Goal: Navigation & Orientation: Understand site structure

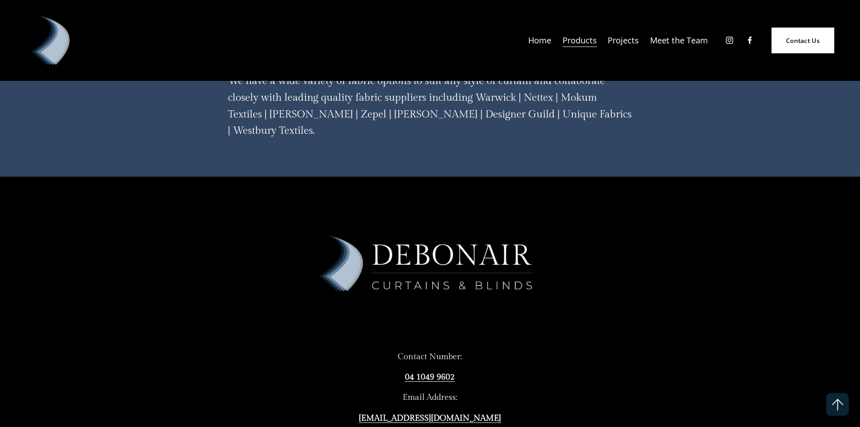
scroll to position [2619, 0]
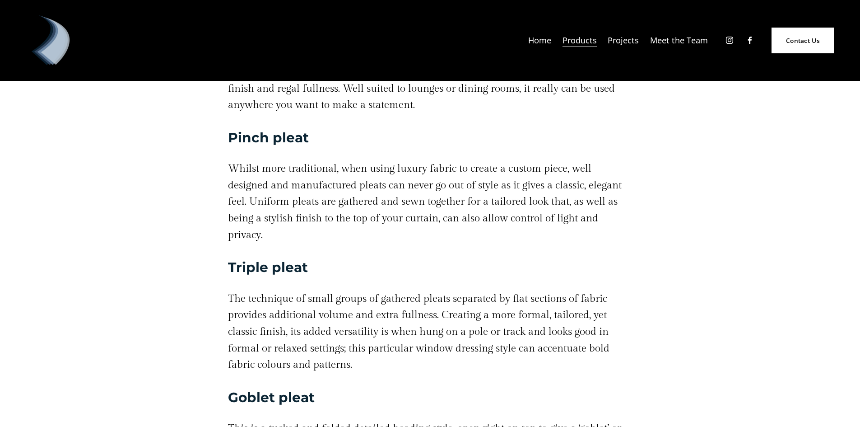
scroll to position [1897, 0]
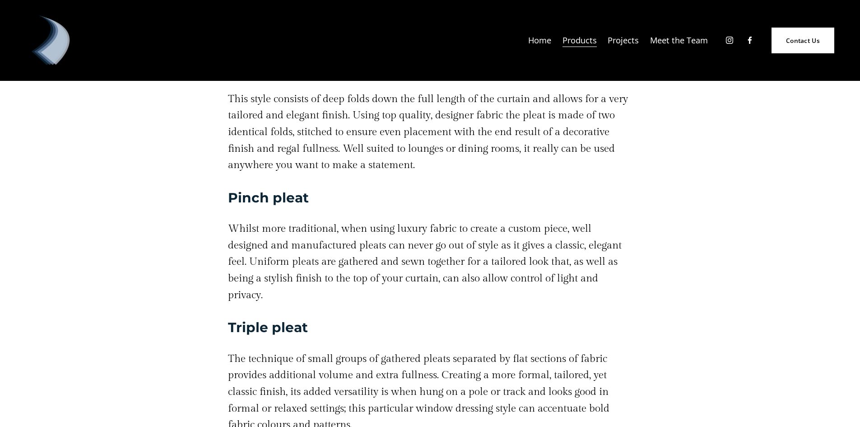
click at [619, 39] on link "Projects" at bounding box center [623, 40] width 31 height 17
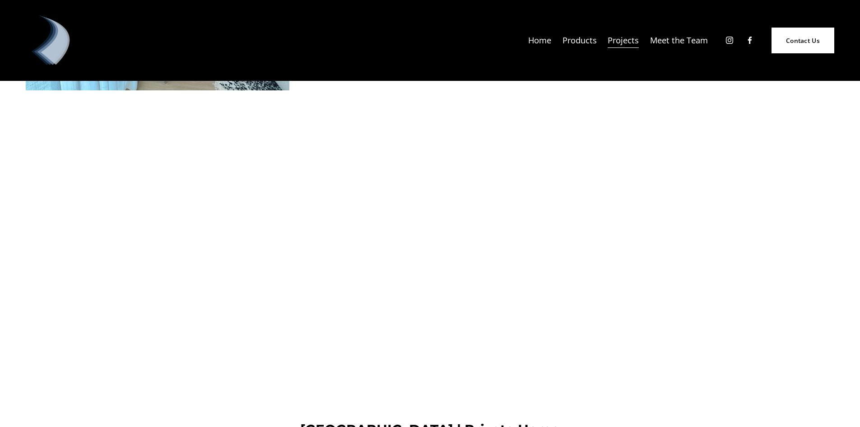
scroll to position [4787, 0]
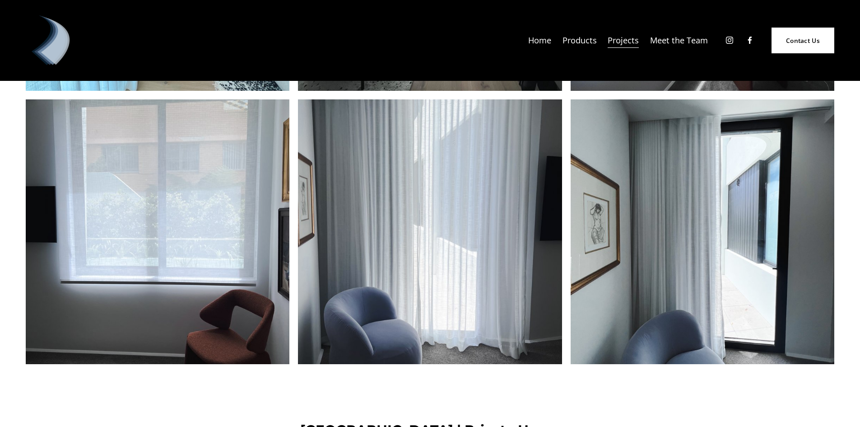
click at [666, 38] on link "Meet the Team" at bounding box center [679, 40] width 58 height 17
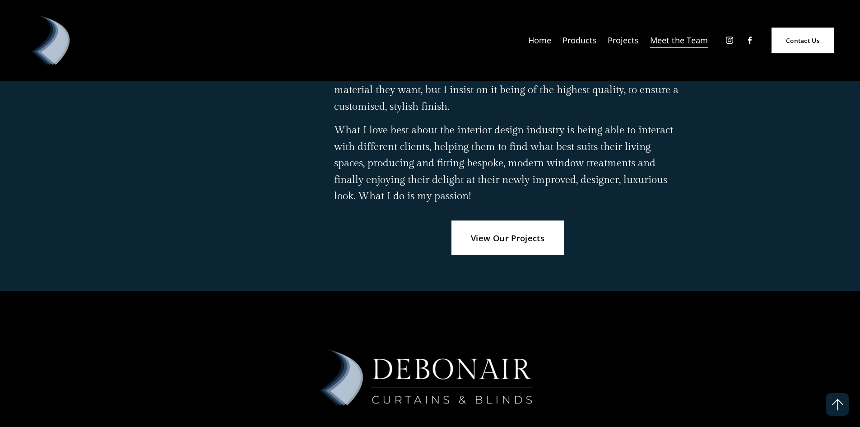
scroll to position [1517, 0]
